Goal: Transaction & Acquisition: Purchase product/service

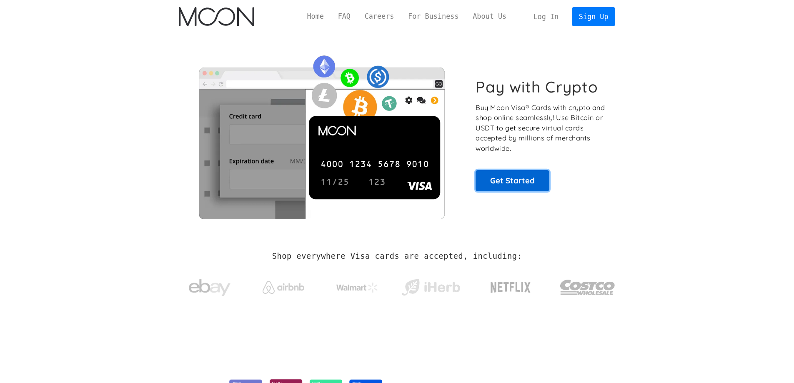
click at [538, 188] on link "Get Started" at bounding box center [513, 180] width 74 height 21
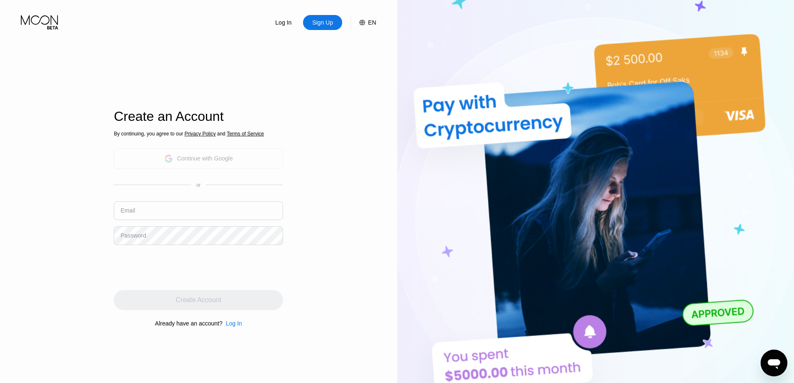
click at [222, 157] on div "Continue with Google" at bounding box center [205, 158] width 56 height 7
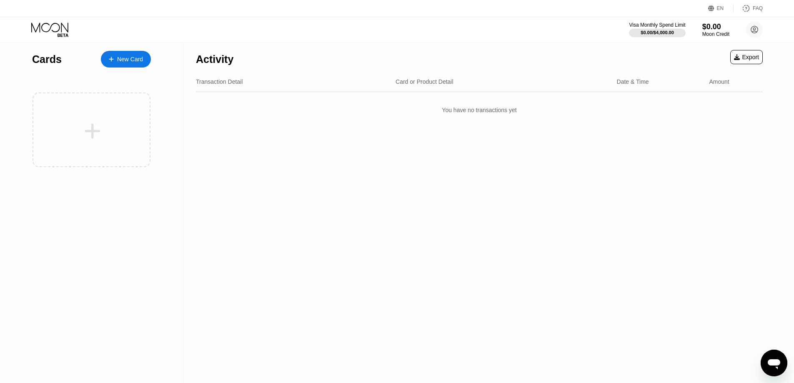
click at [124, 58] on div "New Card" at bounding box center [130, 59] width 26 height 7
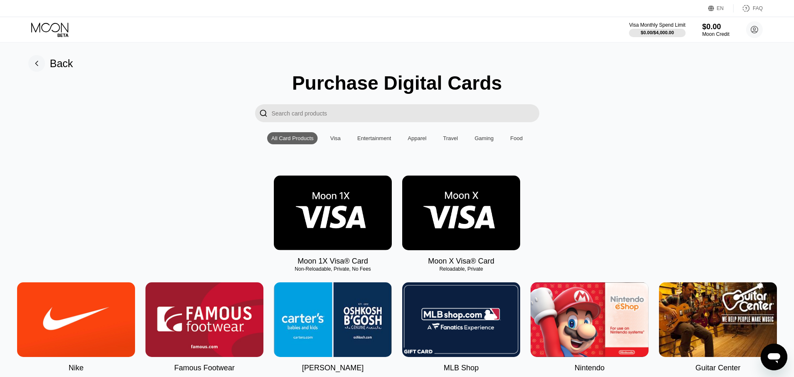
click at [471, 218] on img at bounding box center [461, 212] width 118 height 75
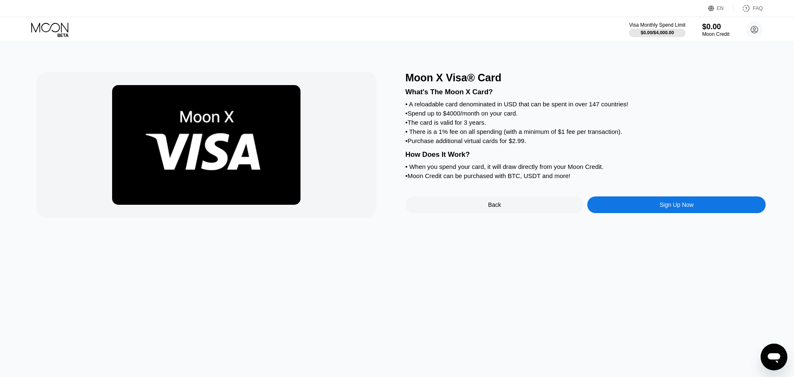
click at [664, 208] on div "Sign Up Now" at bounding box center [676, 204] width 34 height 7
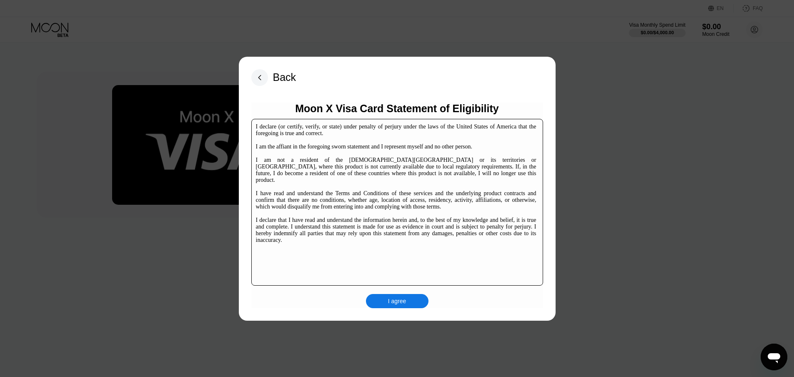
click at [265, 75] on rect at bounding box center [259, 77] width 17 height 17
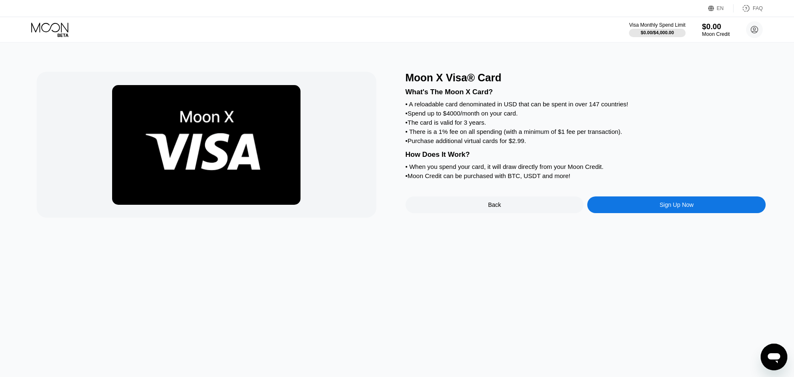
click at [716, 33] on div "Moon Credit" at bounding box center [716, 34] width 28 height 6
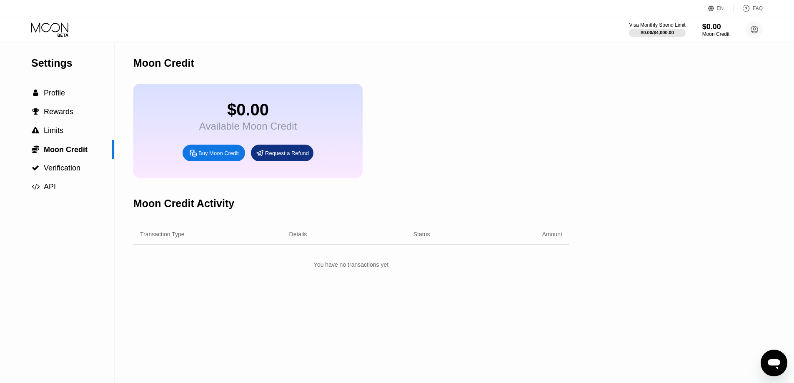
click at [198, 156] on div "Buy Moon Credit" at bounding box center [218, 153] width 40 height 7
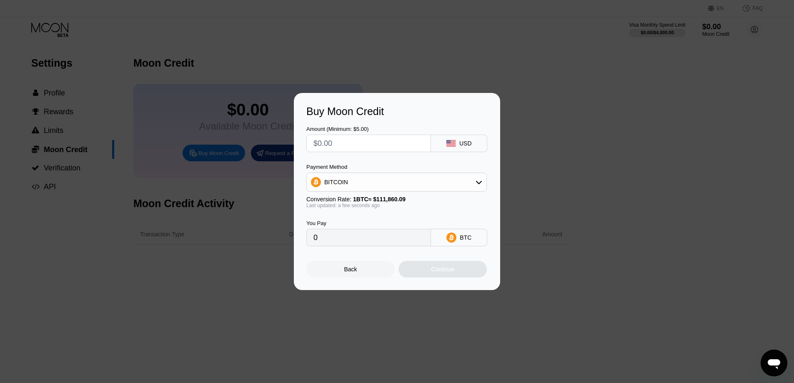
click at [359, 145] on input "text" at bounding box center [368, 143] width 110 height 17
type input "$2"
type input "0.00001788"
type input "$20"
type input "0.00017880"
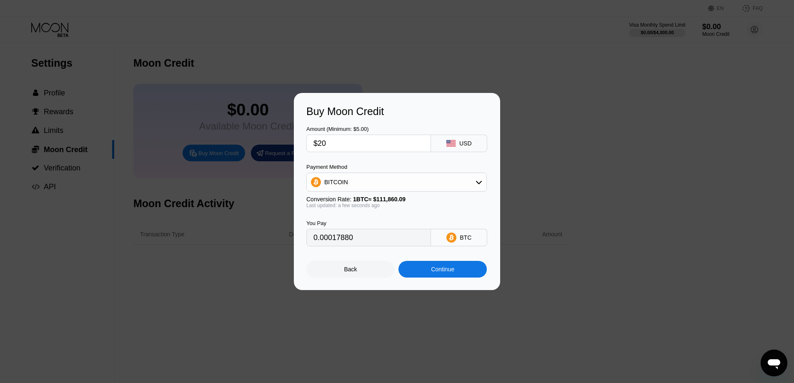
type input "$2"
type input "0.00001788"
type input "0"
type input "$5"
type input "0.00004470"
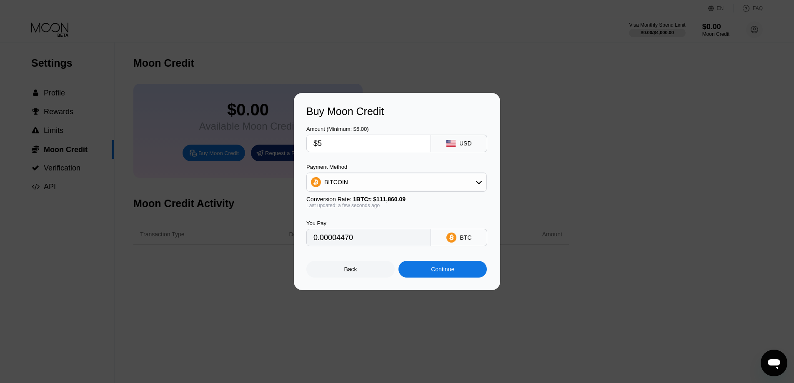
type input "$5"
click at [399, 188] on div "BITCOIN" at bounding box center [397, 182] width 180 height 17
click at [371, 226] on div "USDT on TRON" at bounding box center [401, 223] width 157 height 7
type input "5.05"
click at [460, 273] on div "Continue" at bounding box center [442, 269] width 88 height 17
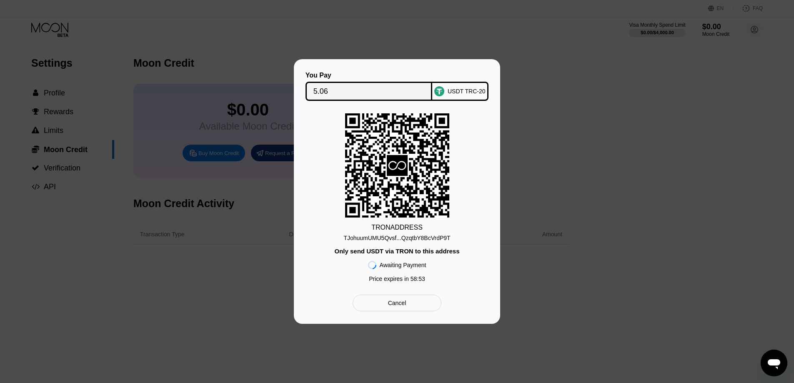
click at [417, 240] on div "TJohuumUMU5Qvsf...QzqtbY8BcVrdP9T" at bounding box center [396, 238] width 107 height 7
click at [258, 333] on div at bounding box center [400, 191] width 800 height 383
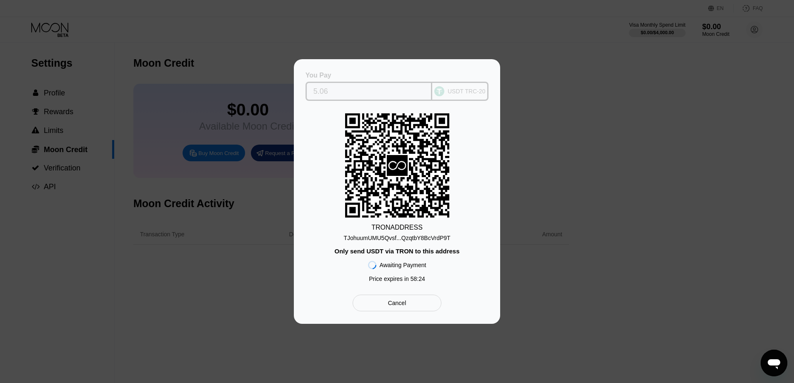
click at [353, 91] on input "5.06" at bounding box center [368, 91] width 111 height 17
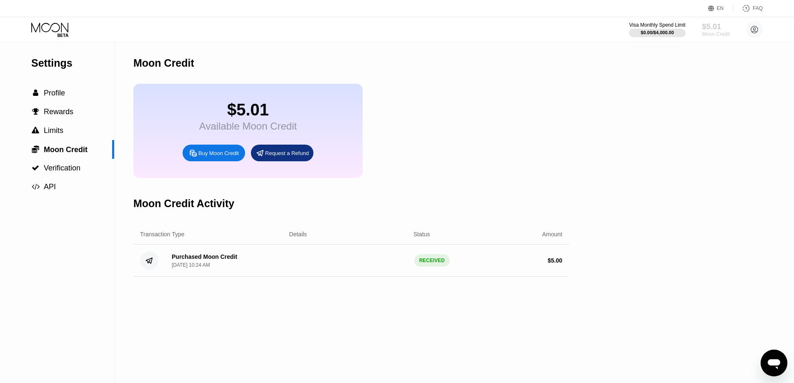
click at [713, 28] on div "$5.01" at bounding box center [716, 26] width 28 height 9
click at [65, 90] on div " Profile" at bounding box center [57, 93] width 114 height 19
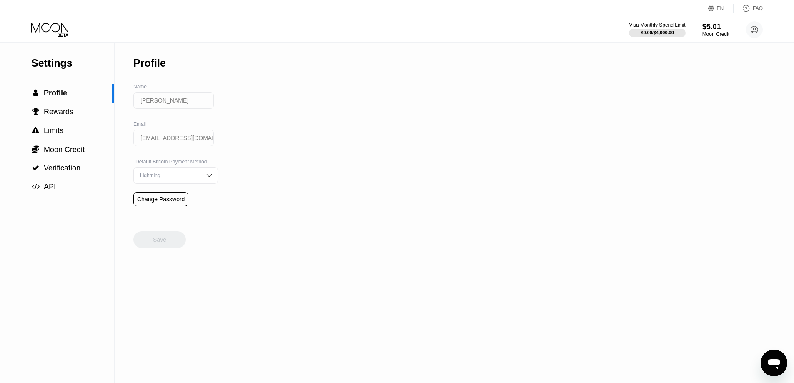
click at [65, 69] on div "Settings" at bounding box center [72, 63] width 83 height 12
click at [48, 32] on icon at bounding box center [50, 30] width 39 height 15
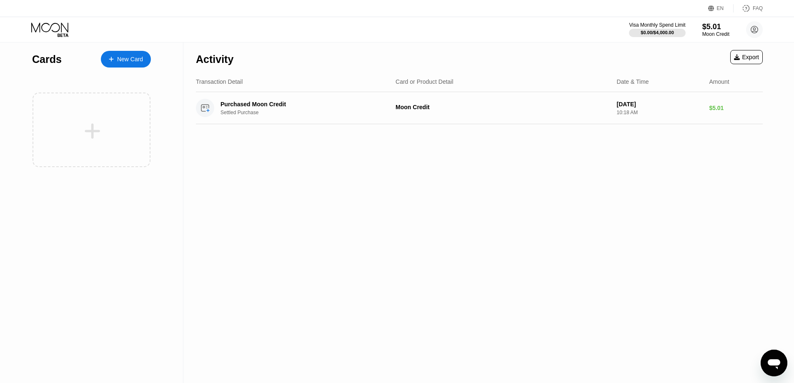
click at [140, 60] on div "New Card" at bounding box center [130, 59] width 26 height 7
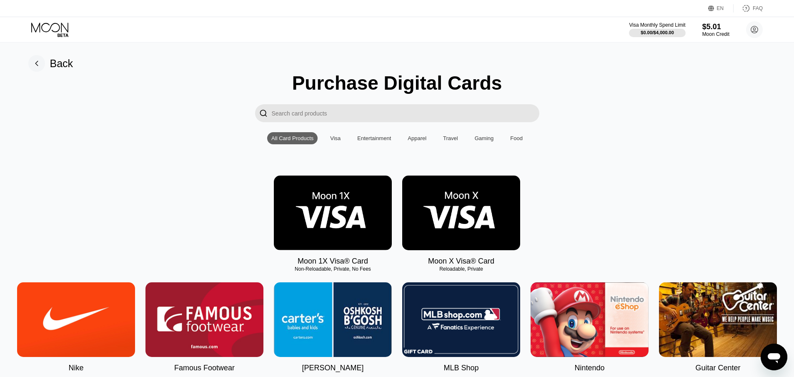
click at [488, 223] on img at bounding box center [461, 212] width 118 height 75
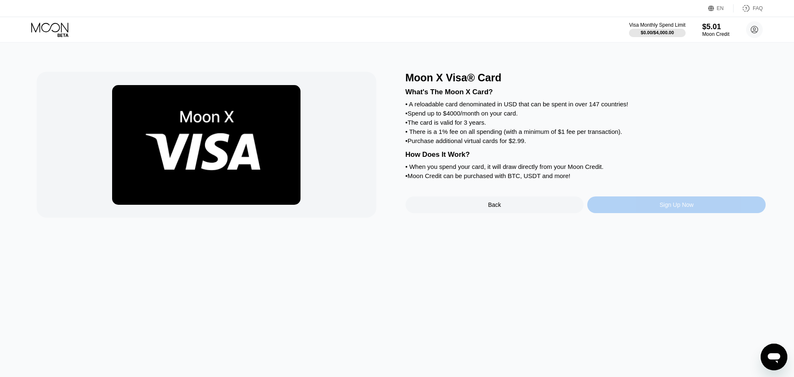
click at [649, 211] on div "Sign Up Now" at bounding box center [676, 204] width 178 height 17
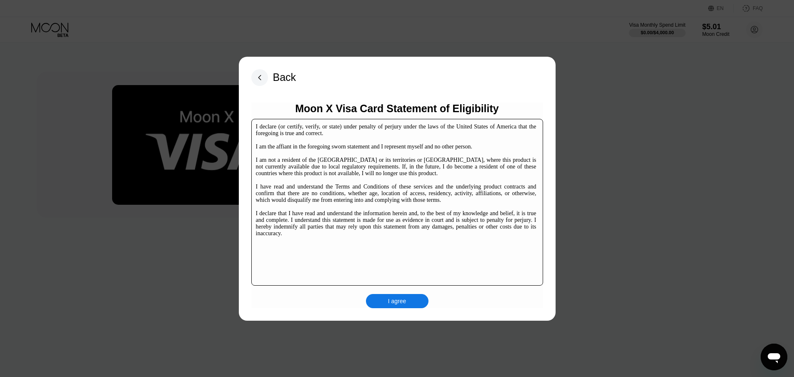
click at [403, 297] on div "I agree" at bounding box center [397, 301] width 18 height 8
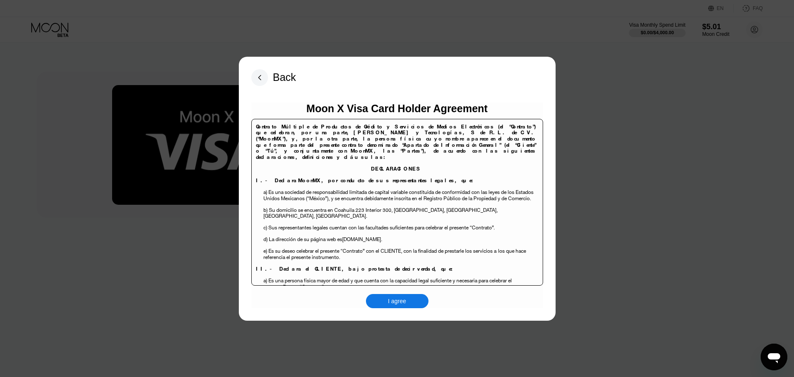
click at [384, 298] on div "I agree" at bounding box center [397, 301] width 63 height 14
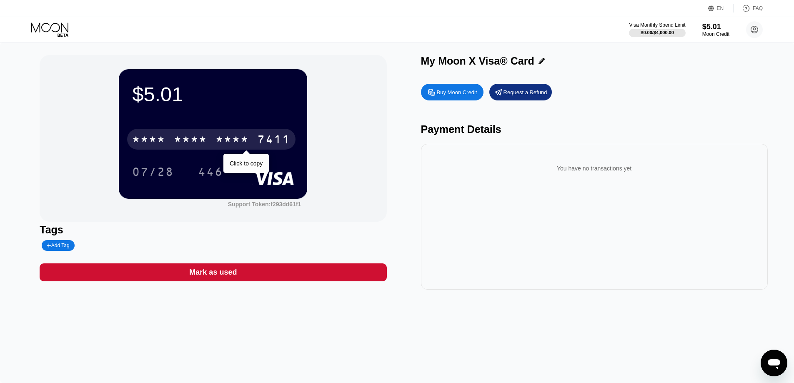
click at [232, 146] on div "* * * *" at bounding box center [232, 140] width 33 height 13
click at [225, 144] on div "2404" at bounding box center [232, 140] width 33 height 13
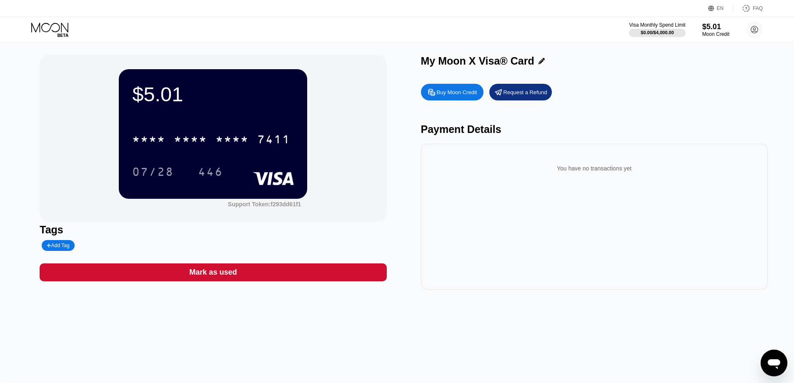
click at [452, 95] on div "Buy Moon Credit" at bounding box center [457, 92] width 40 height 7
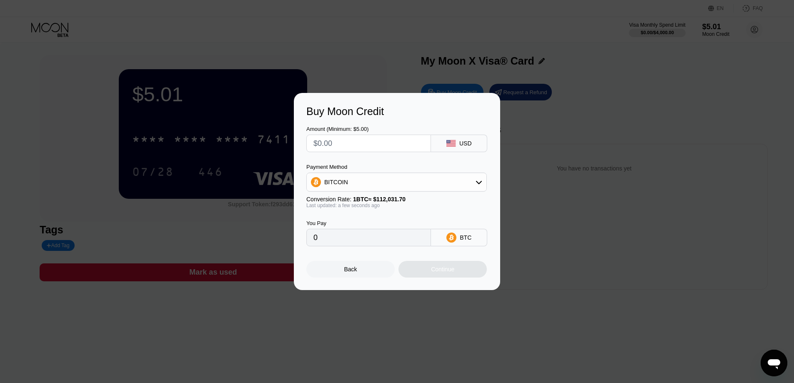
click at [391, 145] on input "text" at bounding box center [368, 143] width 110 height 17
type input "$10"
type input "0.00008927"
type input "$10"
click at [436, 180] on div "BITCOIN" at bounding box center [397, 182] width 180 height 17
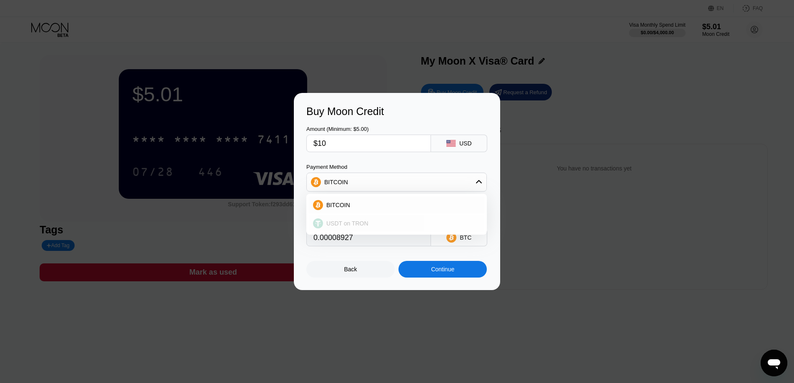
click at [351, 227] on span "USDT on TRON" at bounding box center [347, 223] width 42 height 7
type input "10.10"
drag, startPoint x: 378, startPoint y: 243, endPoint x: 219, endPoint y: 231, distance: 158.9
click at [219, 231] on div "Buy Moon Credit Amount (Minimum: $5.00) $10 USD Payment Method USDT on TRON Con…" at bounding box center [397, 191] width 794 height 197
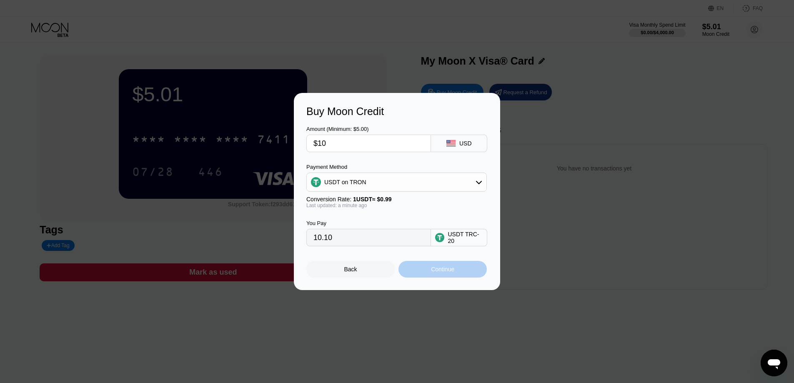
click at [457, 275] on div "Continue" at bounding box center [442, 269] width 88 height 17
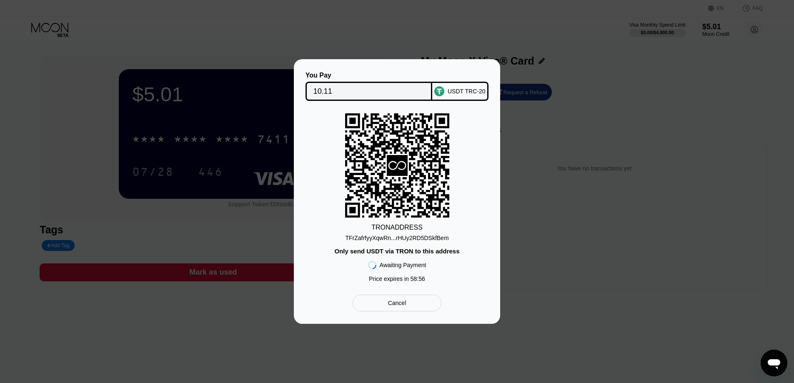
click at [408, 239] on div "TFrZafrfyyXqwRn...rHUy2RD5DSkfBem" at bounding box center [396, 238] width 103 height 7
click at [350, 91] on input "10.11" at bounding box center [368, 91] width 111 height 17
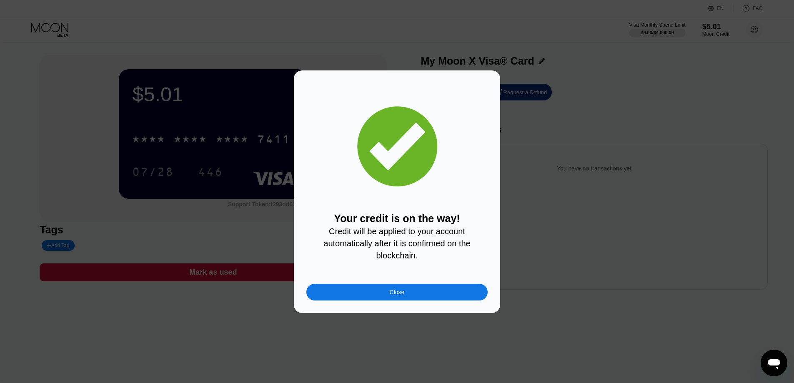
click at [391, 296] on div "Close" at bounding box center [397, 292] width 15 height 7
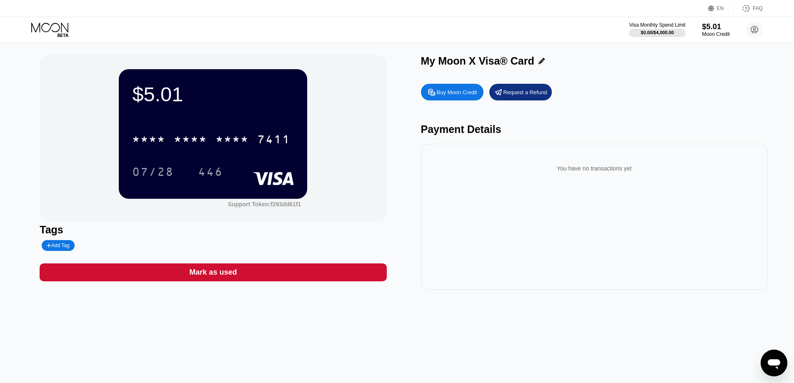
click at [704, 27] on div "$5.01" at bounding box center [716, 26] width 28 height 9
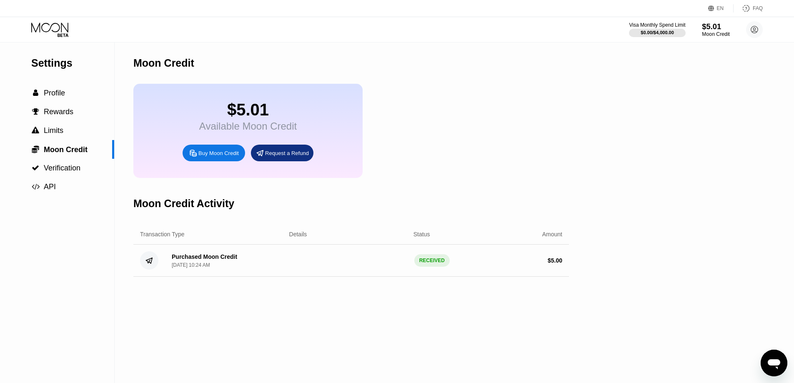
click at [712, 27] on div "$5.01" at bounding box center [716, 26] width 28 height 9
click at [60, 153] on span "Moon Credit" at bounding box center [66, 149] width 44 height 8
